Goal: Transaction & Acquisition: Subscribe to service/newsletter

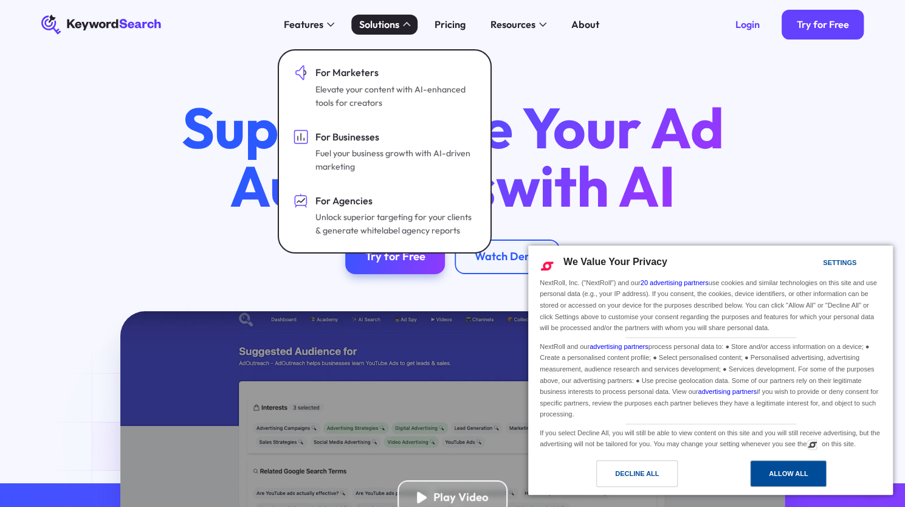
click at [775, 470] on div "Allow All" at bounding box center [788, 473] width 39 height 13
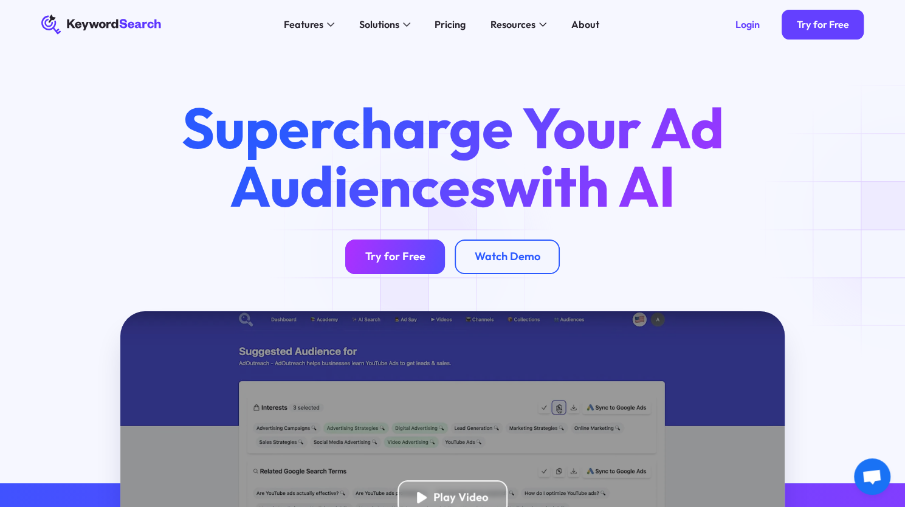
click at [416, 252] on div "Try for Free" at bounding box center [395, 257] width 60 height 14
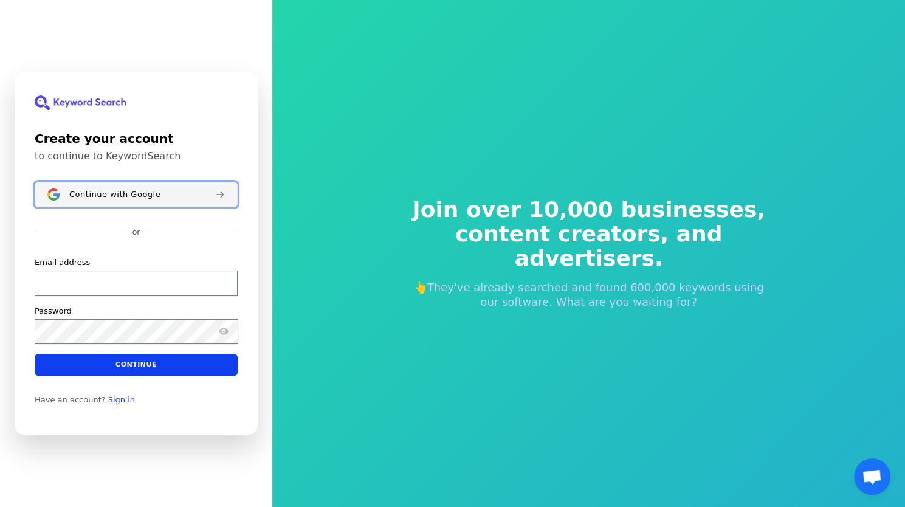
click at [107, 190] on span "Continue with Google" at bounding box center [114, 195] width 91 height 10
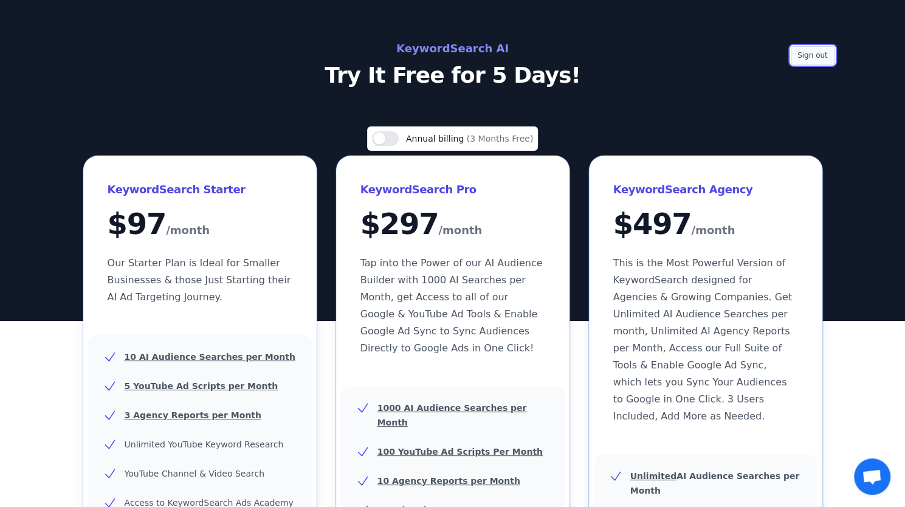
click at [804, 53] on button "Sign out" at bounding box center [812, 55] width 44 height 18
